Goal: Find specific page/section: Find specific page/section

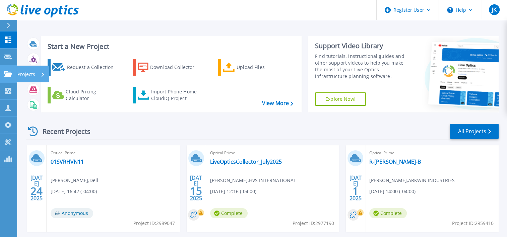
click at [5, 75] on icon at bounding box center [8, 74] width 8 height 6
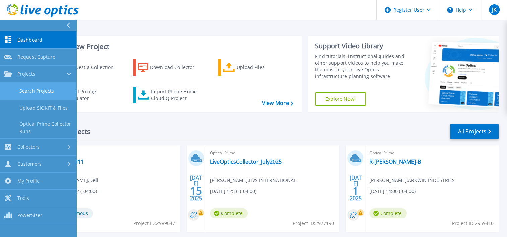
click at [24, 88] on link "Search Projects" at bounding box center [38, 91] width 76 height 17
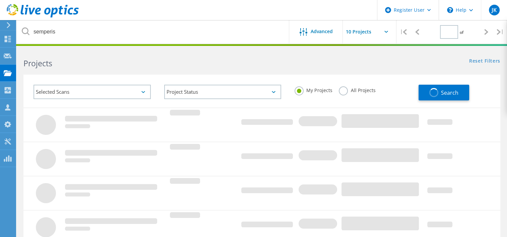
type input "1"
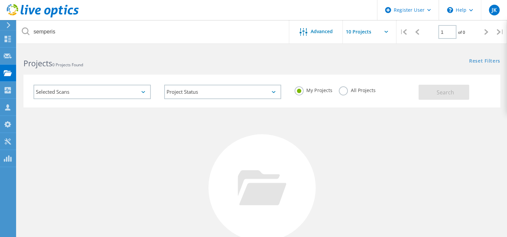
click at [25, 14] on use at bounding box center [43, 10] width 72 height 13
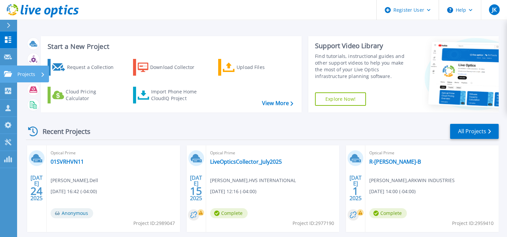
click at [7, 71] on div at bounding box center [8, 74] width 8 height 6
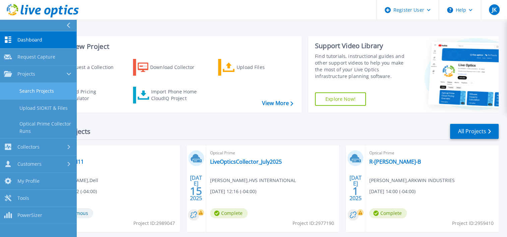
click at [19, 86] on link "Search Projects" at bounding box center [38, 91] width 76 height 17
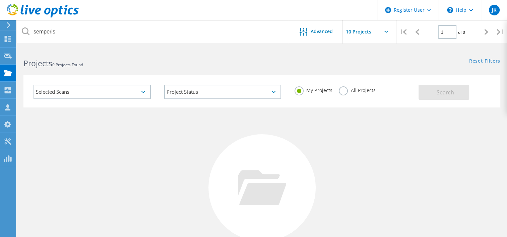
click at [343, 93] on label "All Projects" at bounding box center [357, 89] width 36 height 6
click at [0, 0] on input "All Projects" at bounding box center [0, 0] width 0 height 0
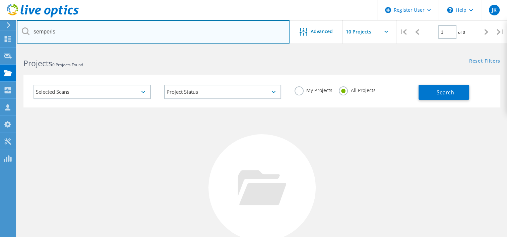
click at [163, 28] on input "semperis" at bounding box center [153, 31] width 273 height 23
drag, startPoint x: 163, startPoint y: 28, endPoint x: 24, endPoint y: 31, distance: 139.3
click at [24, 31] on div "semperis" at bounding box center [153, 31] width 272 height 23
type input "acta"
